Goal: Task Accomplishment & Management: Manage account settings

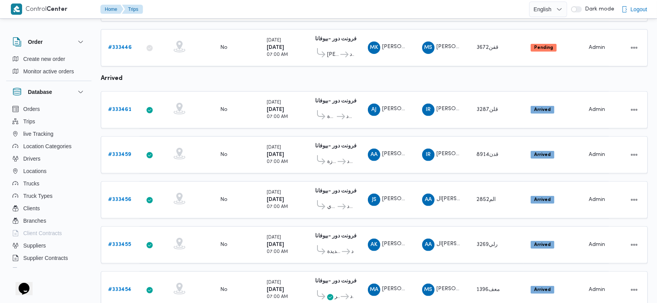
scroll to position [648, 0]
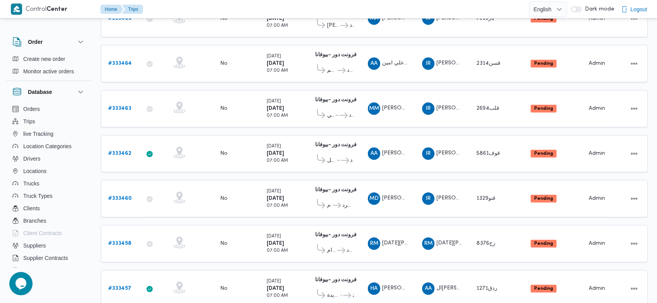
scroll to position [74, 0]
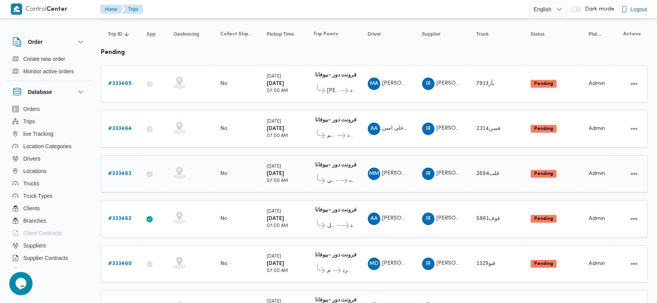
click at [128, 174] on link "# 333463" at bounding box center [119, 173] width 23 height 9
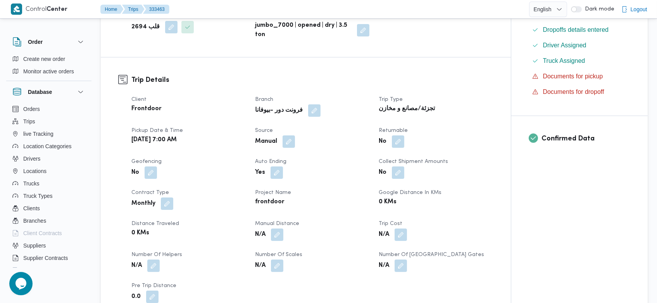
scroll to position [211, 0]
click at [290, 135] on button "button" at bounding box center [289, 141] width 12 height 12
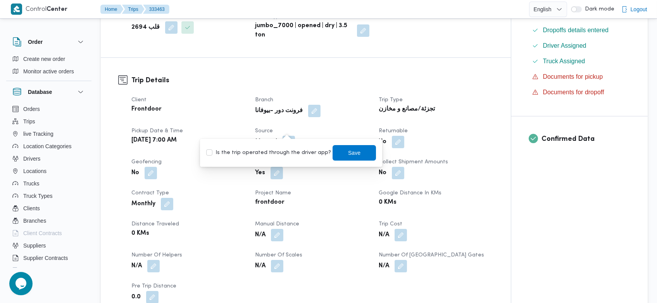
click at [279, 151] on label "Is the trip operated through the driver app?" at bounding box center [268, 152] width 125 height 9
checkbox input "true"
click at [335, 145] on span "Save" at bounding box center [354, 153] width 43 height 16
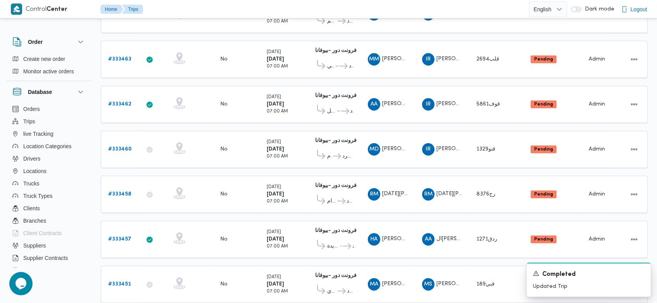
scroll to position [175, 0]
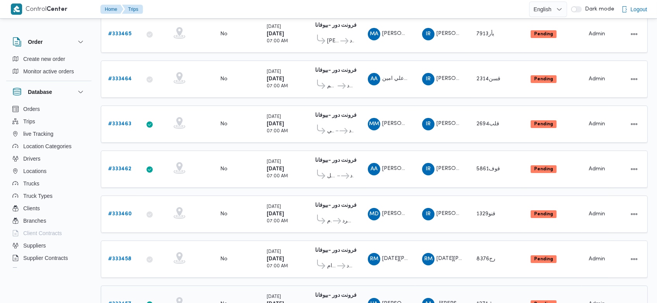
scroll to position [123, 0]
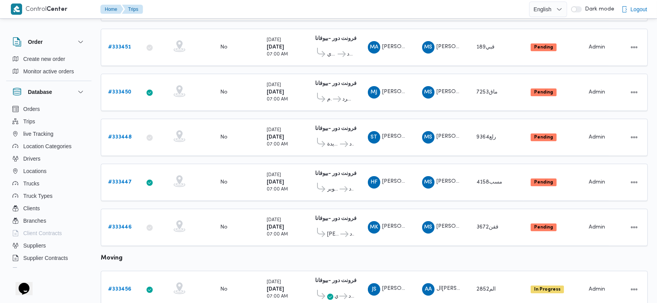
scroll to position [426, 0]
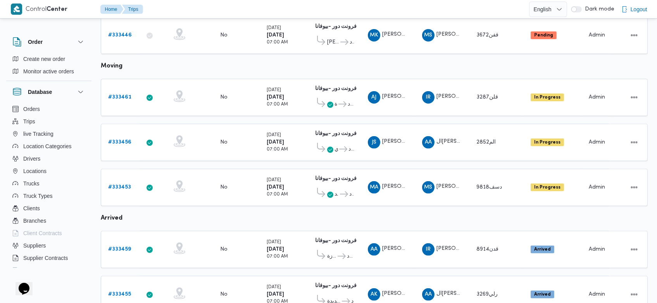
scroll to position [767, 0]
